Goal: Task Accomplishment & Management: Use online tool/utility

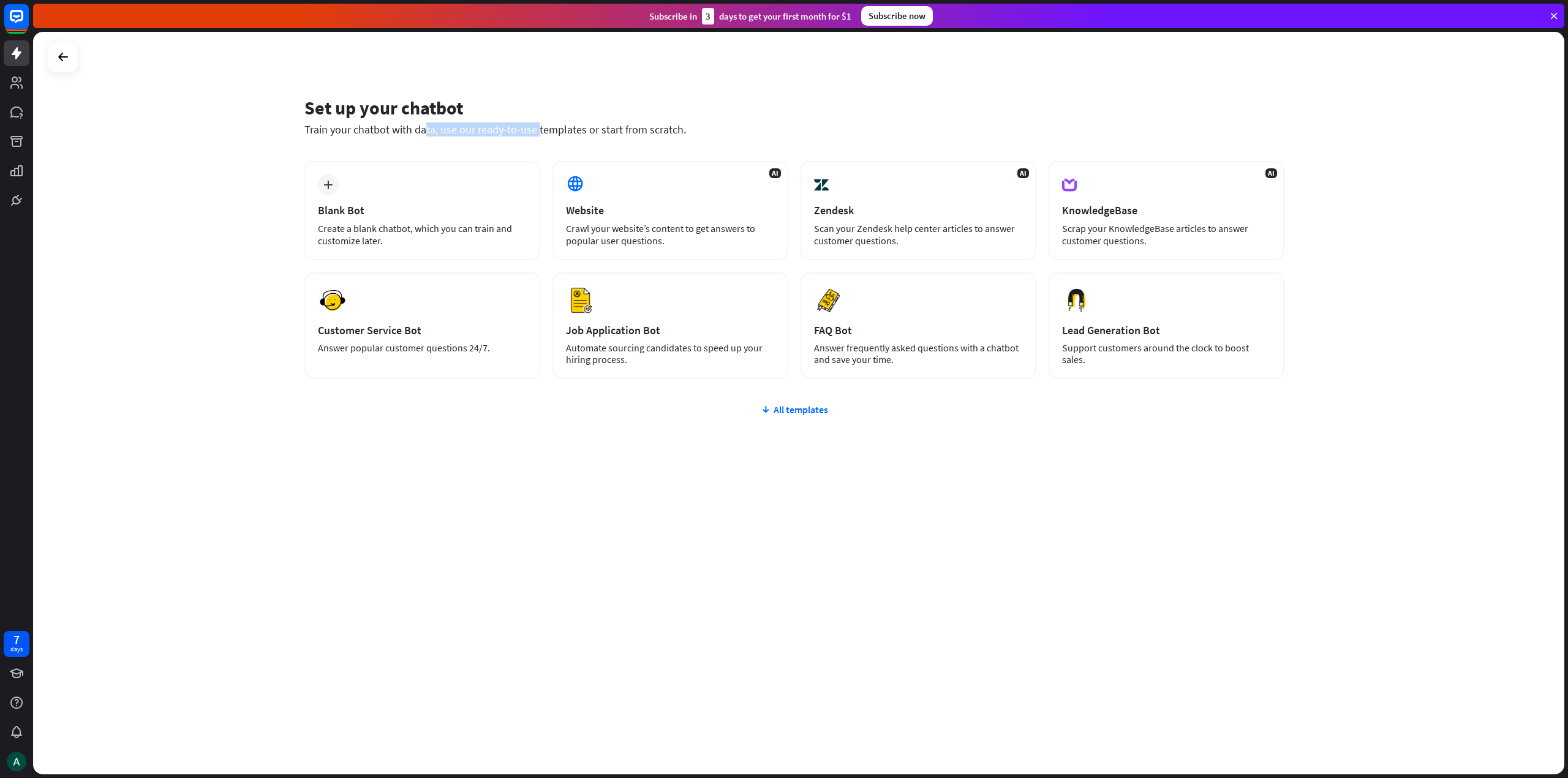
drag, startPoint x: 325, startPoint y: 135, endPoint x: 471, endPoint y: 142, distance: 146.2
click at [470, 142] on div "Set up your chatbot Train your chatbot with data, use our ready-to-use template…" at bounding box center [795, 124] width 980 height 74
click at [471, 142] on div "Set up your chatbot Train your chatbot with data, use our ready-to-use template…" at bounding box center [795, 124] width 980 height 74
click at [1561, 7] on div "Subscribe [DATE] to get your first month for $1 Subscribe now" at bounding box center [799, 16] width 1532 height 25
click at [402, 349] on div "Answer popular customer questions 24/7." at bounding box center [422, 348] width 209 height 12
